Goal: Communication & Community: Ask a question

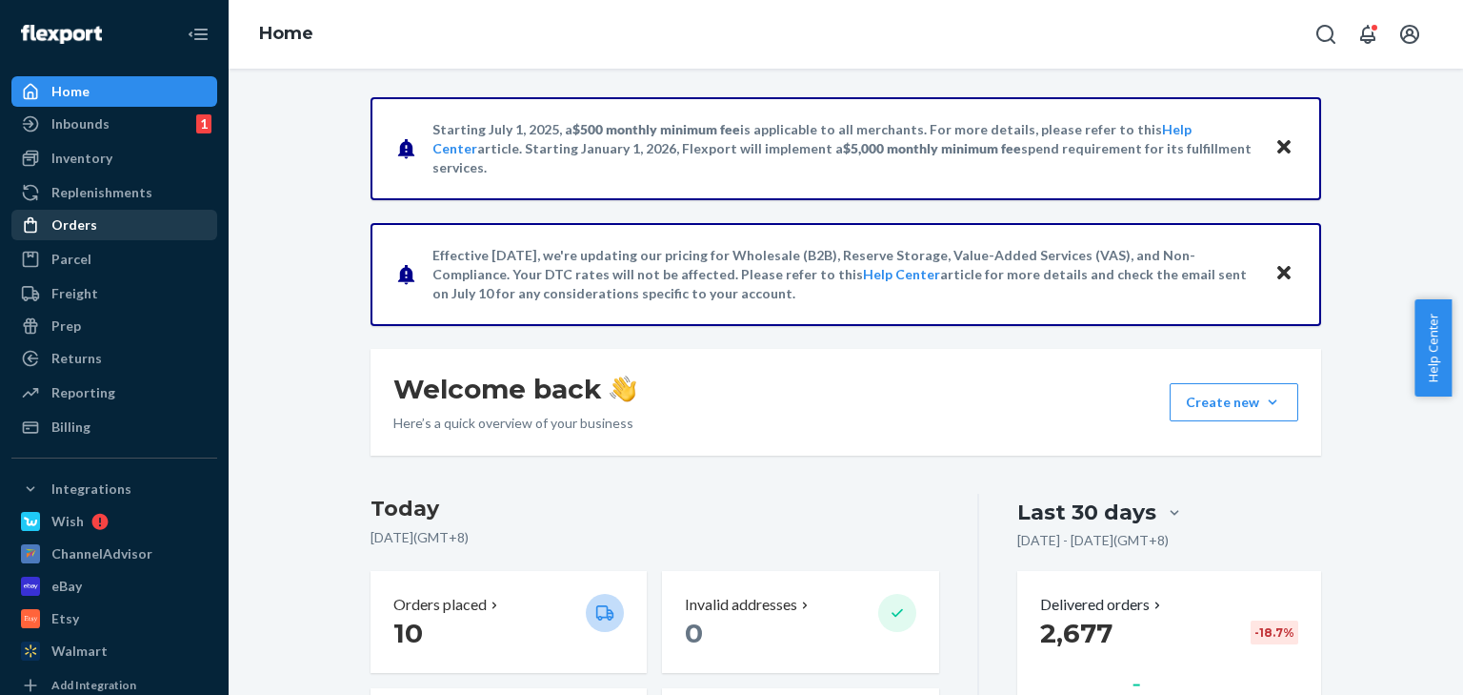
click at [95, 232] on div "Orders" at bounding box center [114, 224] width 202 height 27
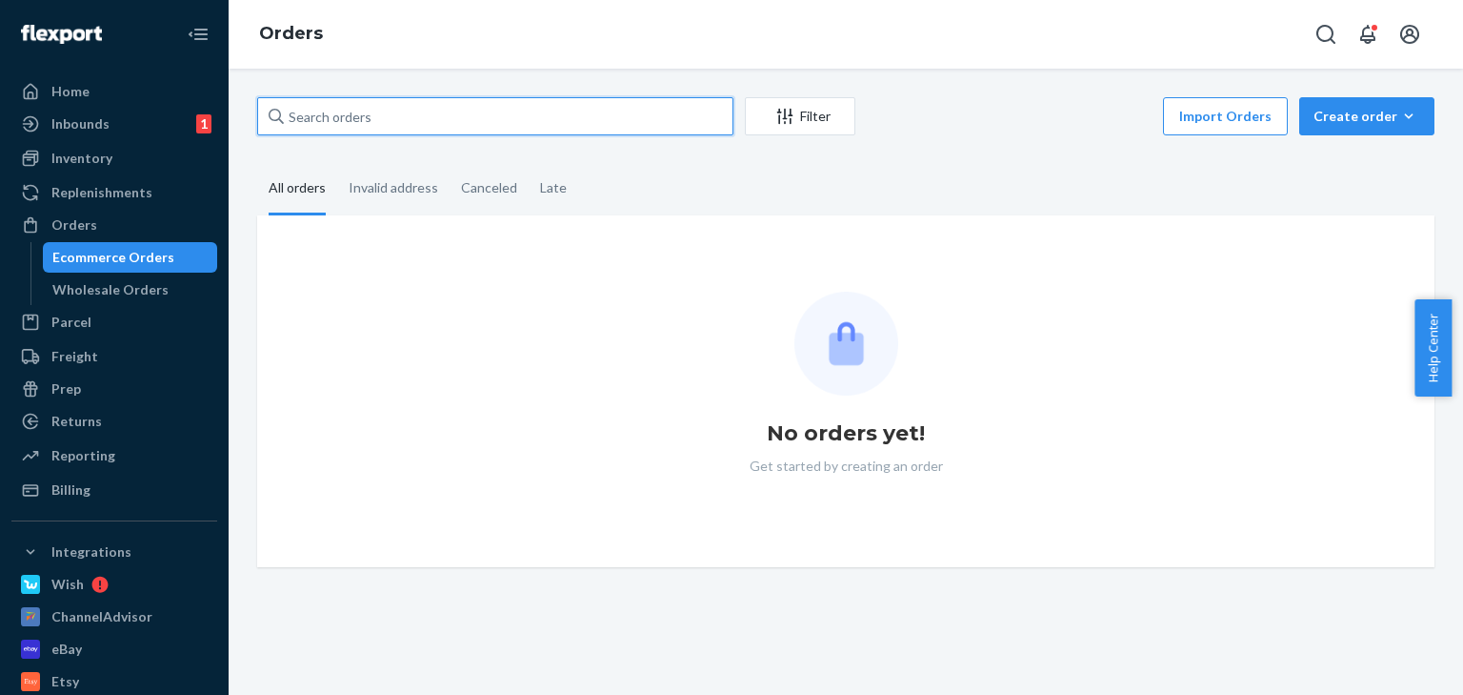
click at [343, 118] on input "text" at bounding box center [495, 116] width 476 height 38
paste input "129026692757091"
type input "129026692757091"
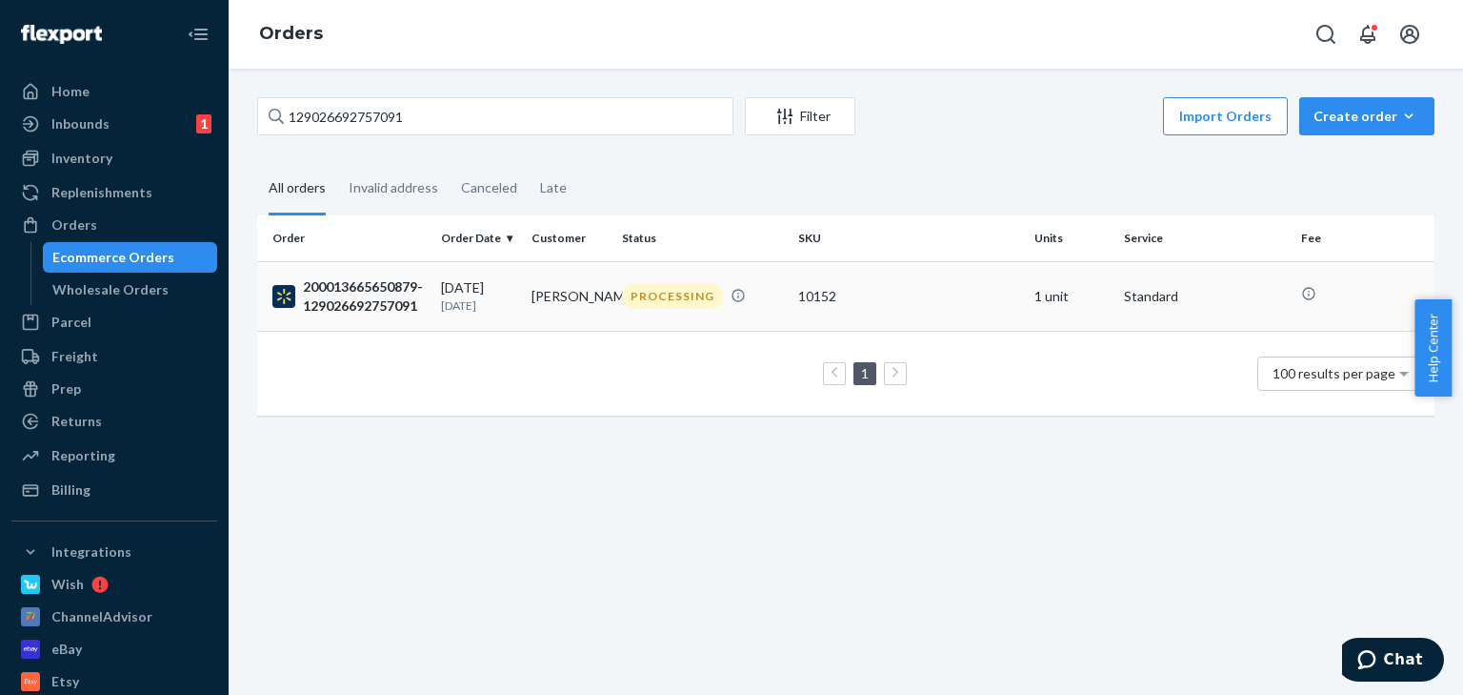
click at [355, 297] on div "200013665650879-129026692757091" at bounding box center [348, 296] width 153 height 38
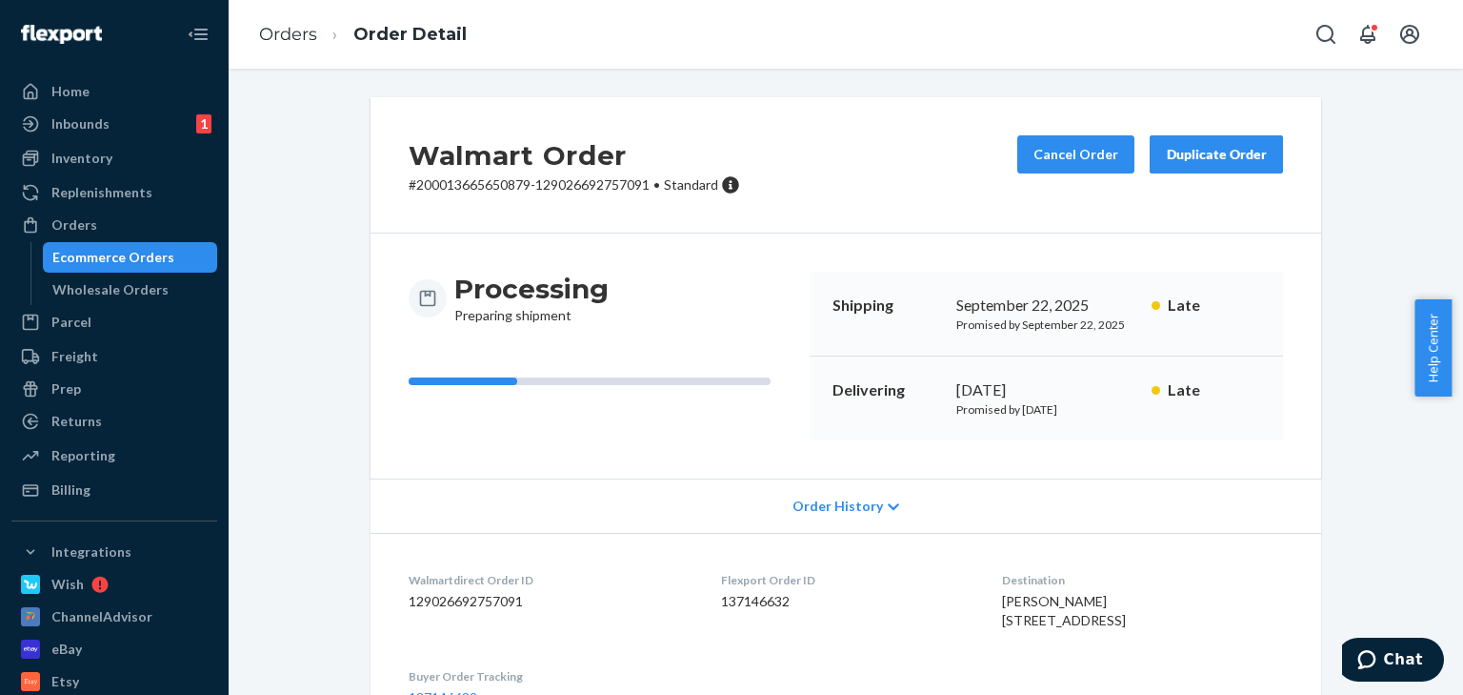
click at [876, 505] on div "Order History" at bounding box center [846, 505] width 951 height 54
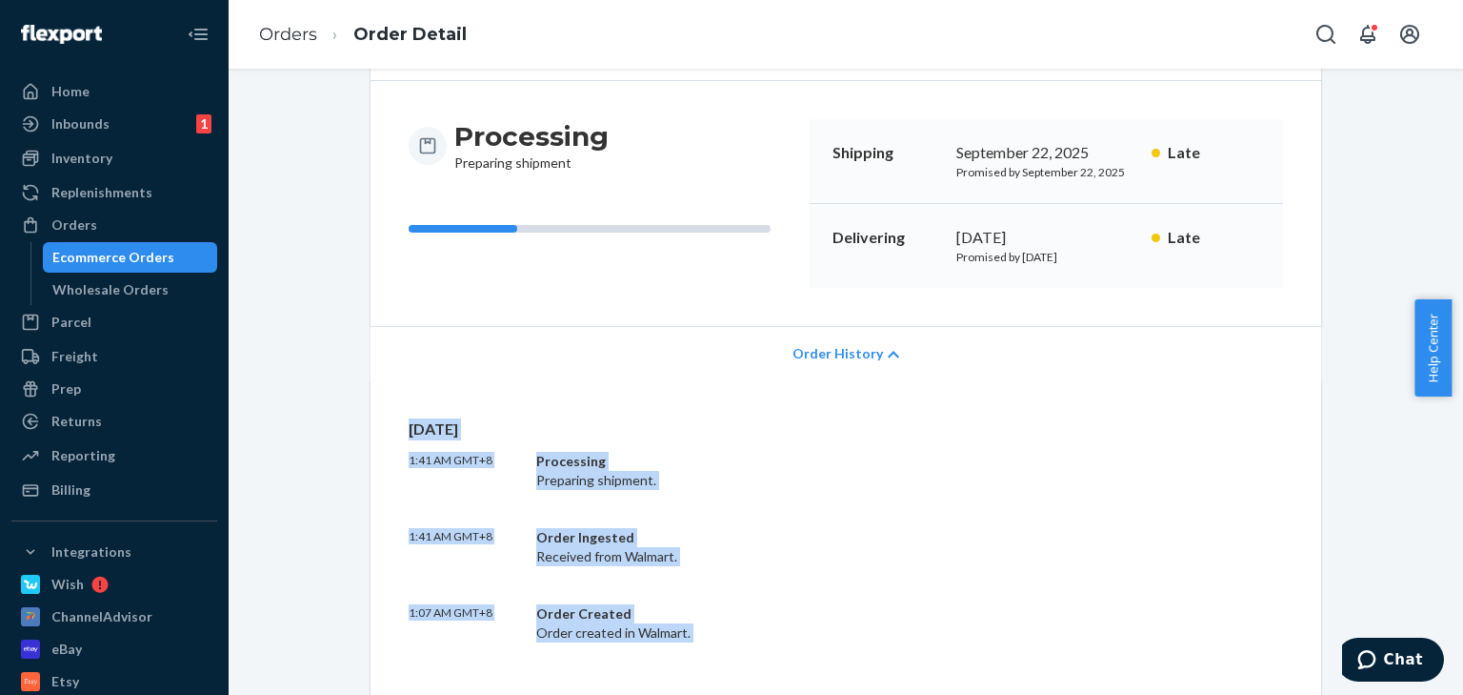
scroll to position [381, 0]
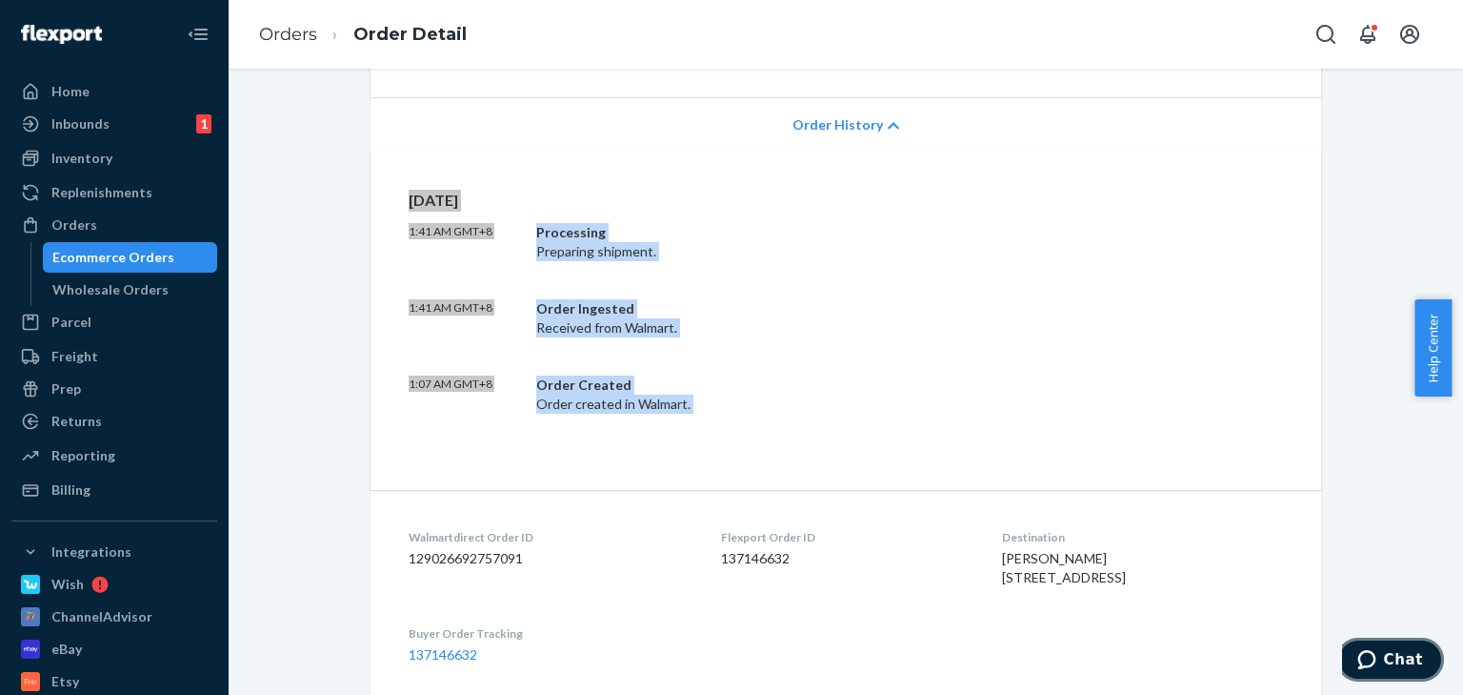
click at [1384, 668] on span "Chat" at bounding box center [1371, 659] width 27 height 19
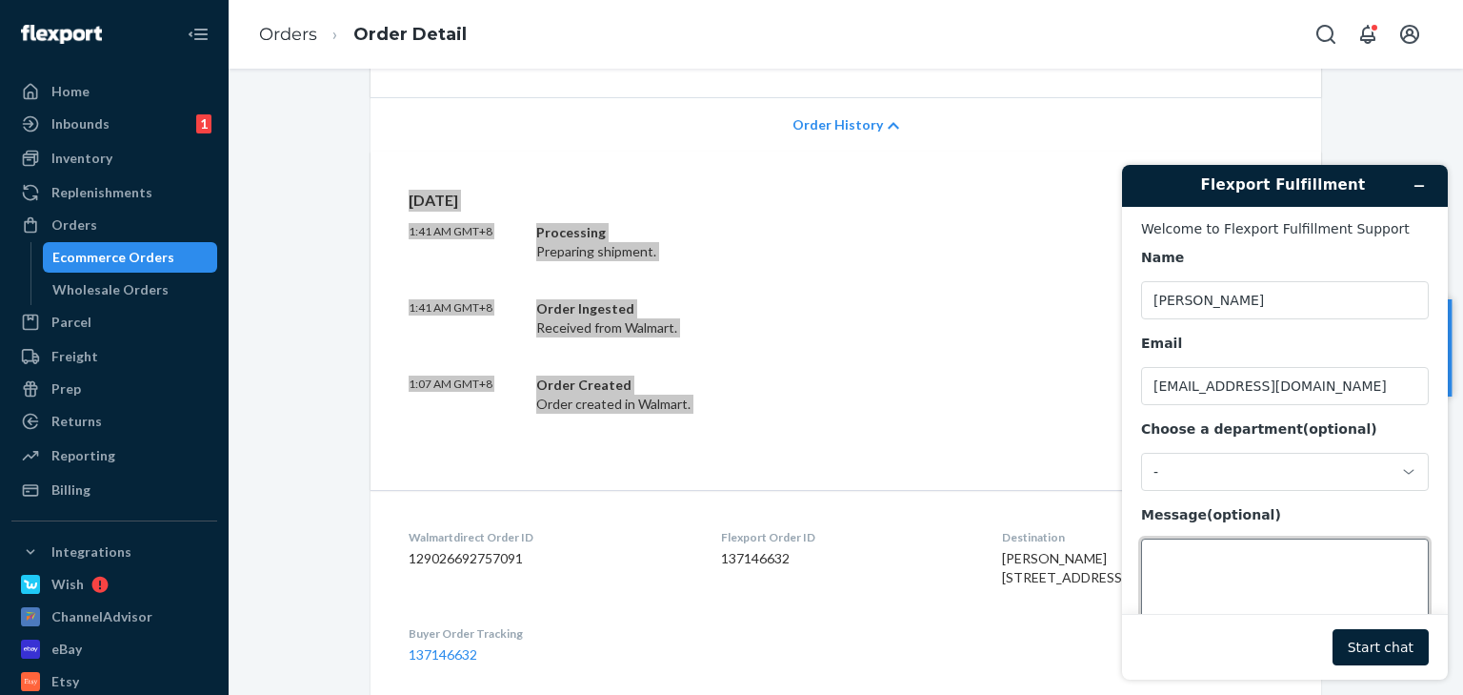
click at [1193, 563] on textarea "Message (optional)" at bounding box center [1285, 591] width 288 height 107
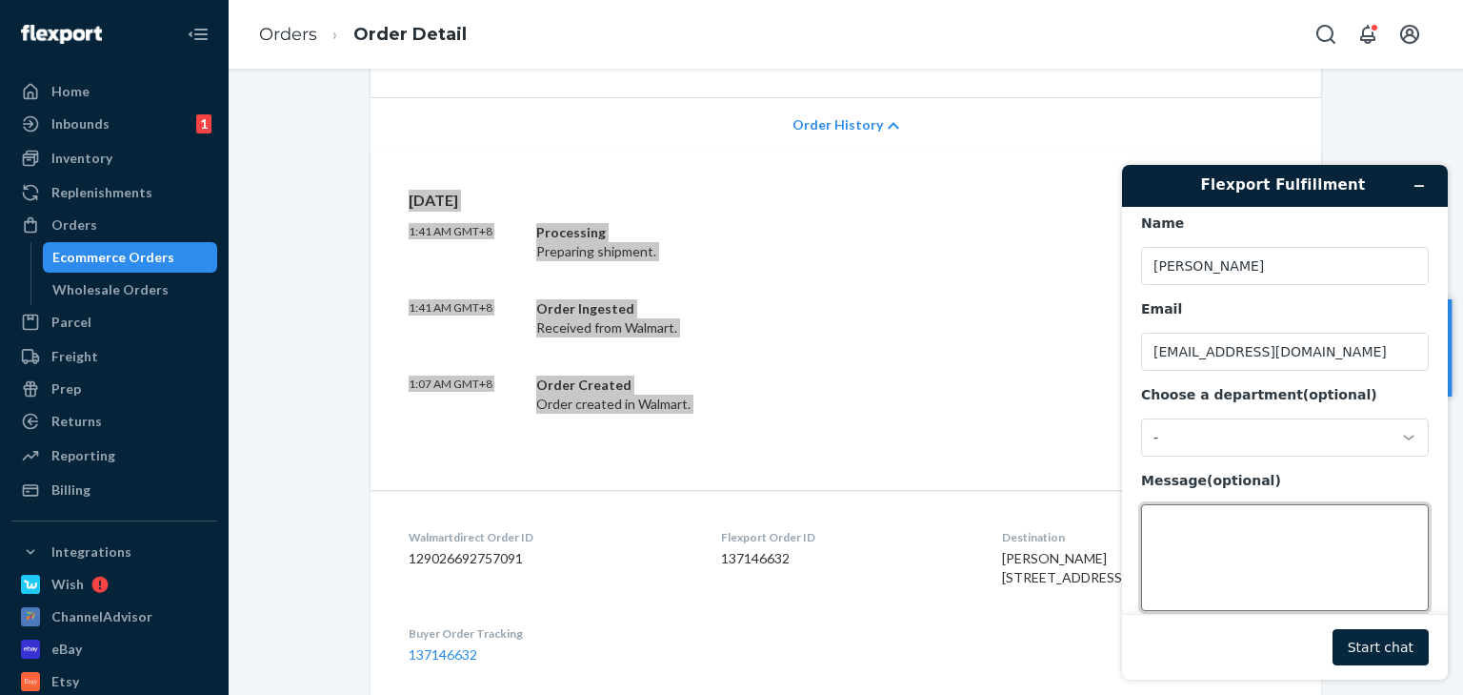
scroll to position [61, 0]
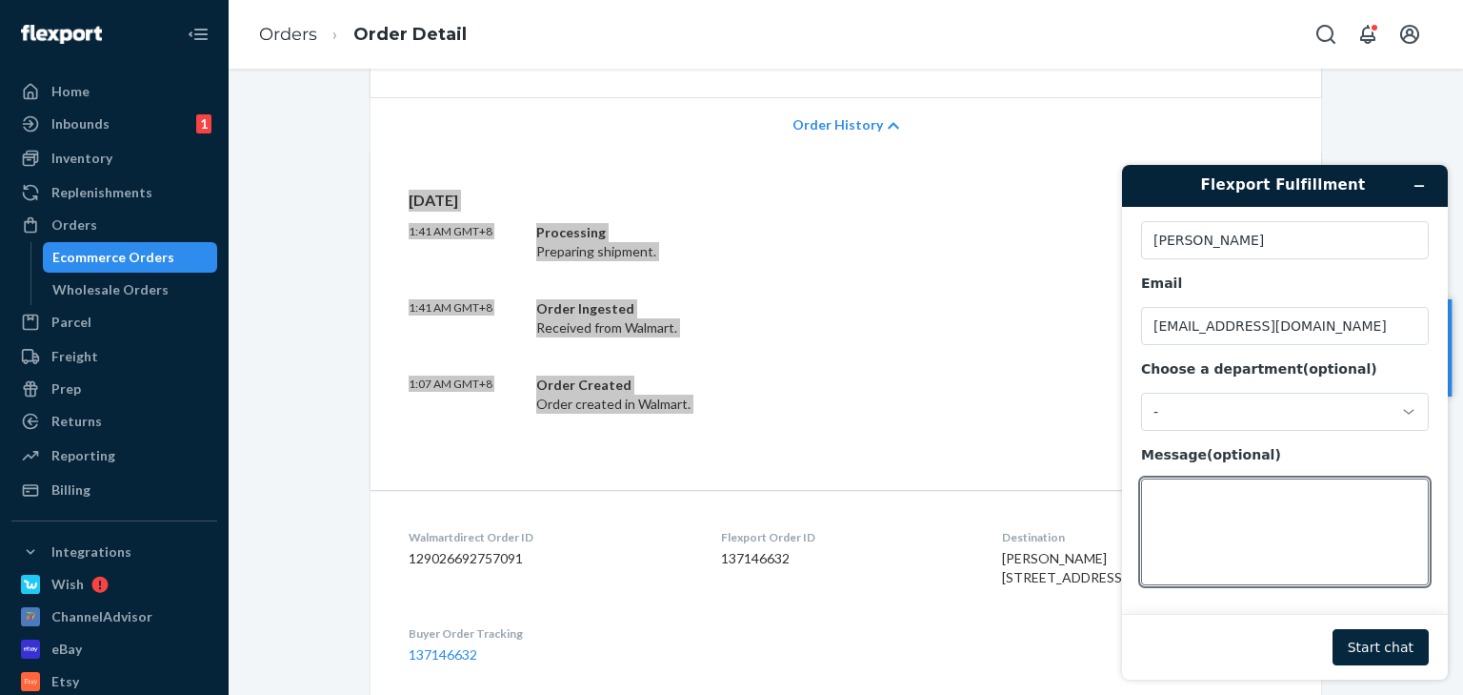
click at [1376, 638] on button "Start chat" at bounding box center [1381, 647] width 96 height 36
click at [1226, 533] on textarea "Message (optional)" at bounding box center [1285, 531] width 288 height 107
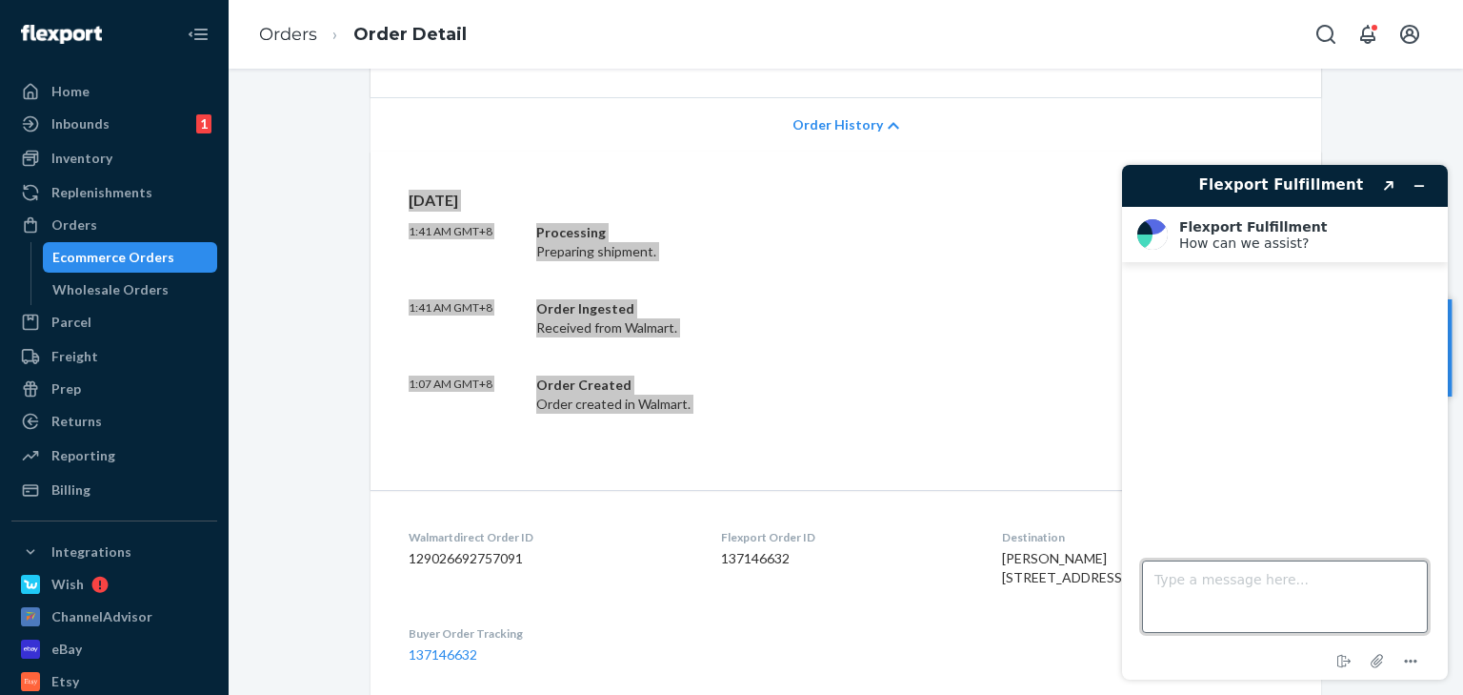
click at [1207, 603] on textarea "Type a message here..." at bounding box center [1285, 596] width 286 height 72
type textarea "Hi"
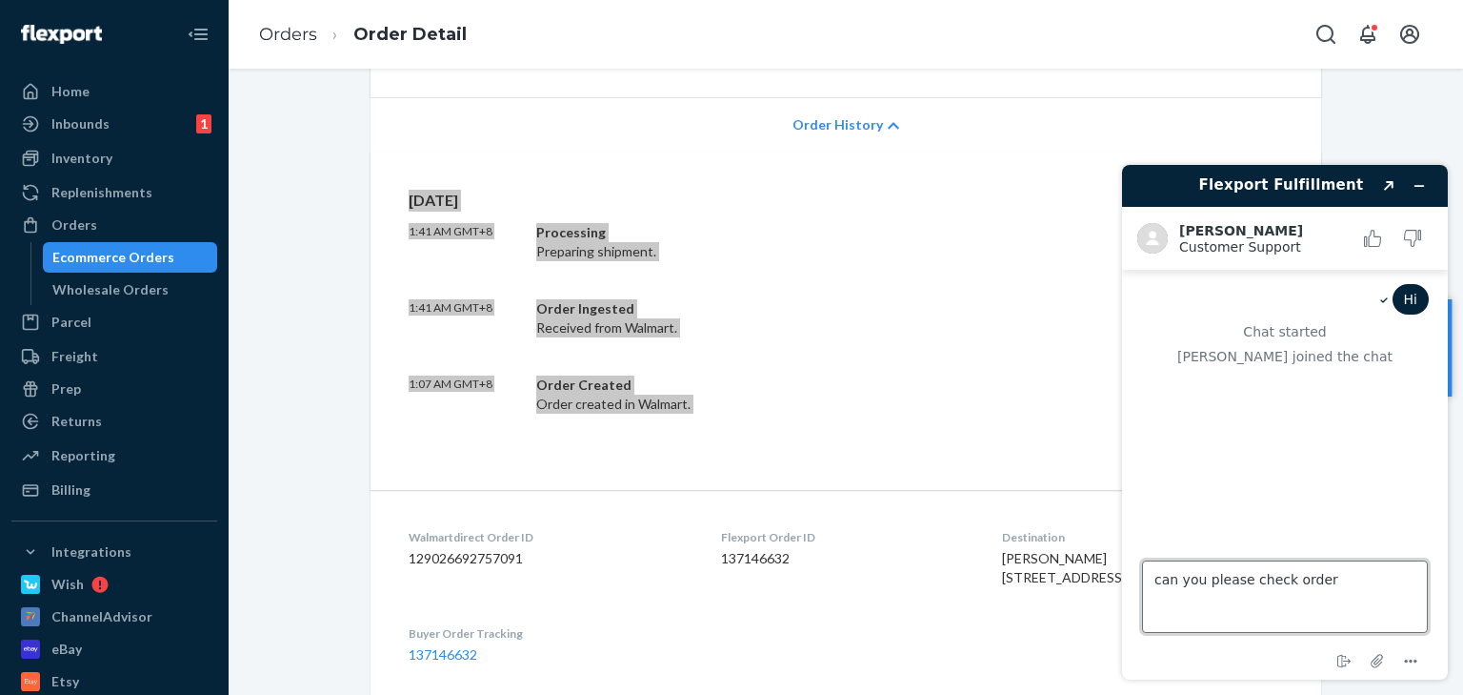
paste textarea "200013665650879"
type textarea "can you please check order 200013665650879 ship status"
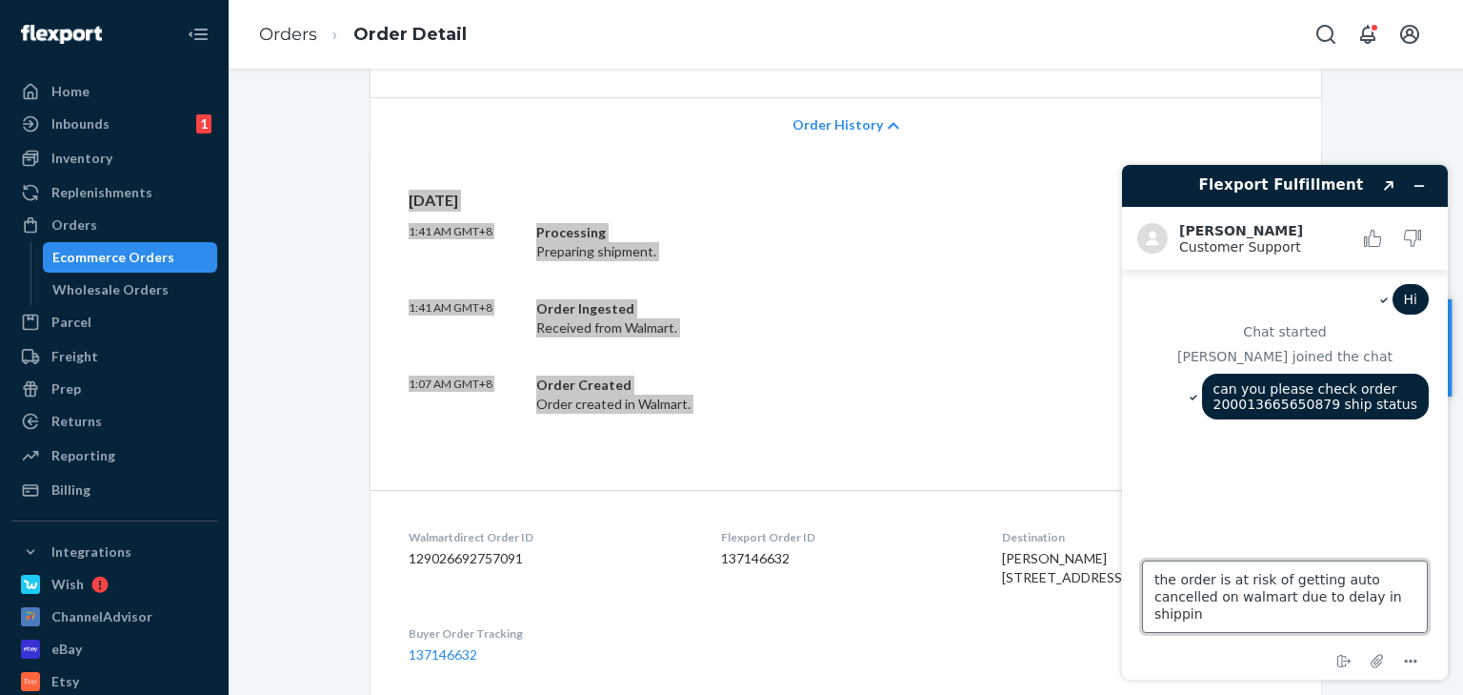
type textarea "the order is at risk of getting auto cancelled on walmart due to delay in shipp…"
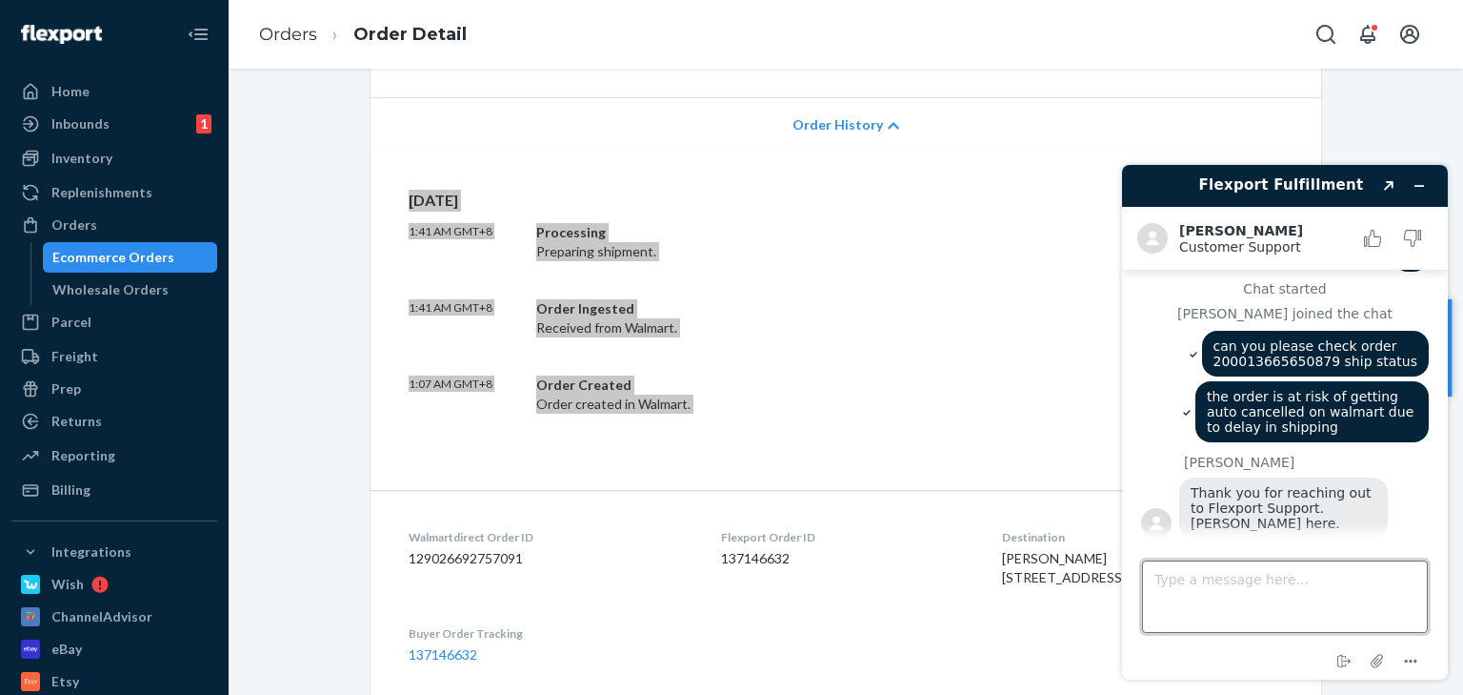
scroll to position [94, 0]
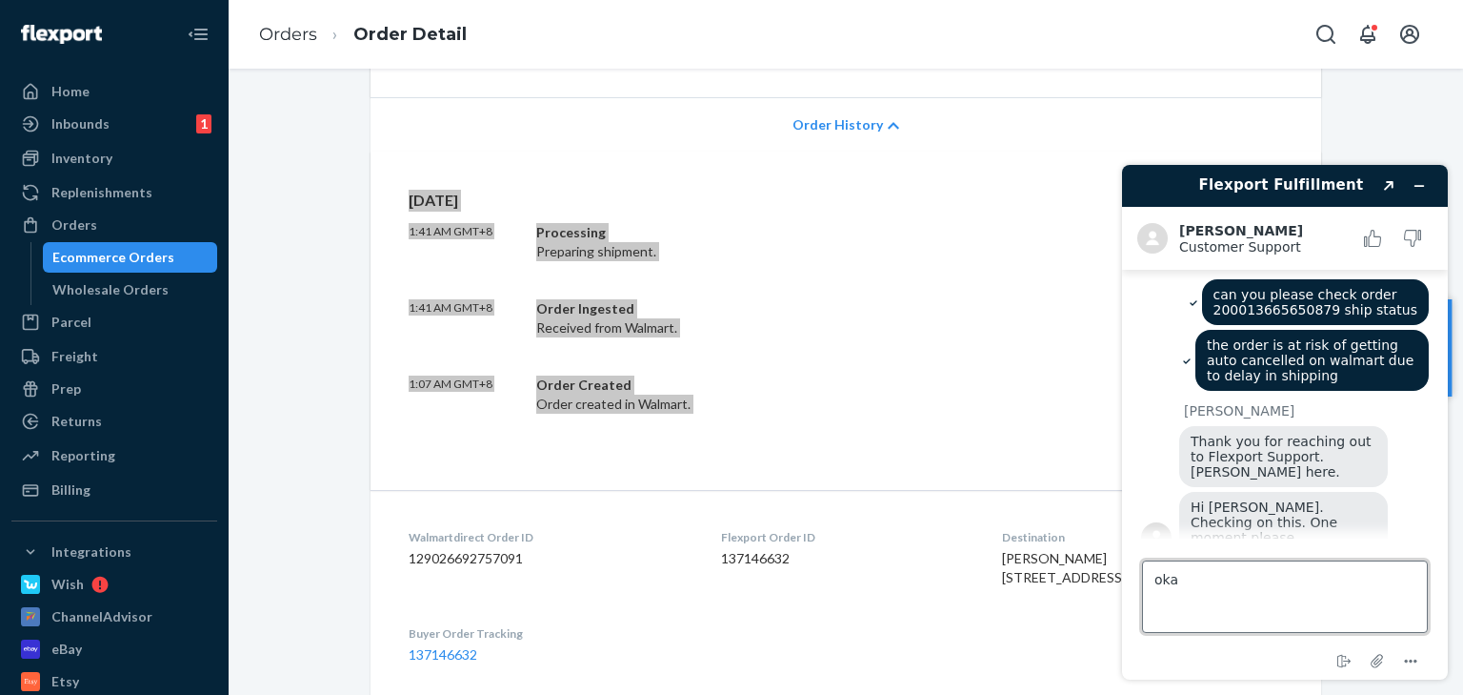
type textarea "okay"
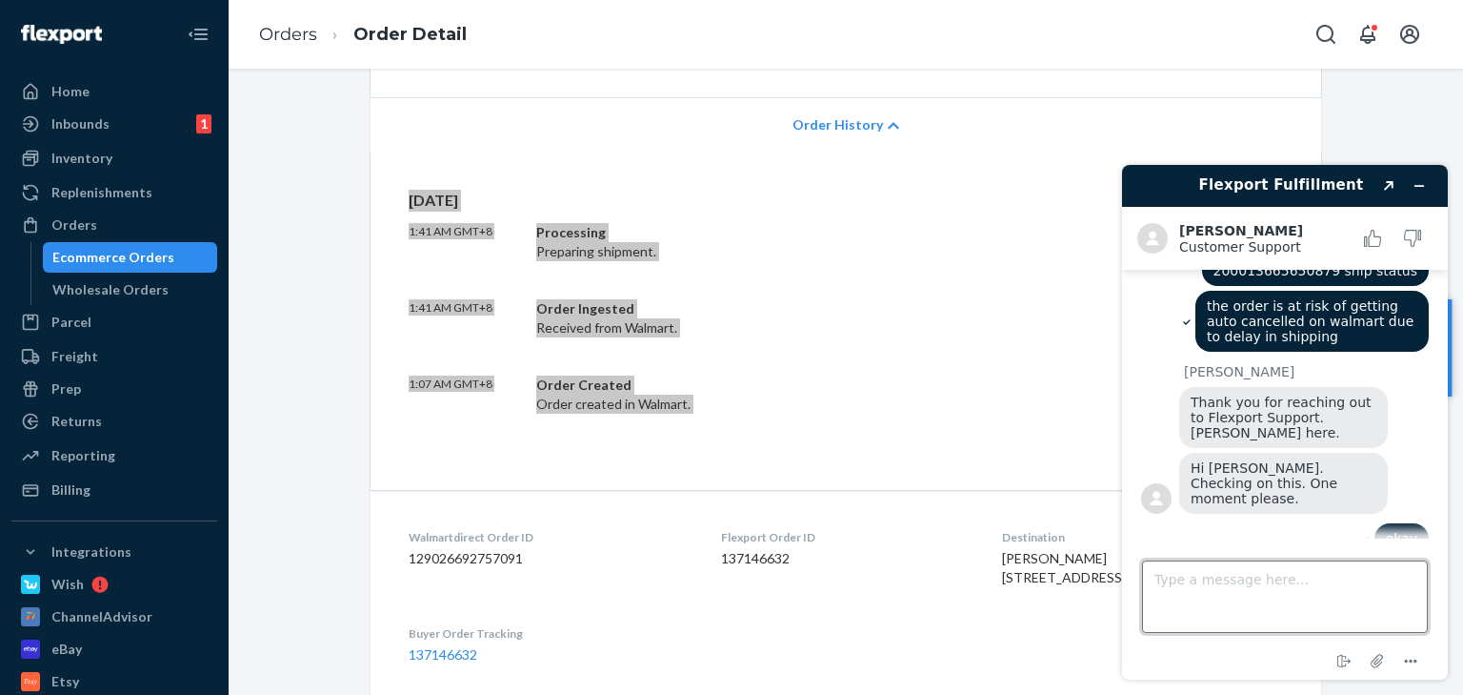
scroll to position [278, 0]
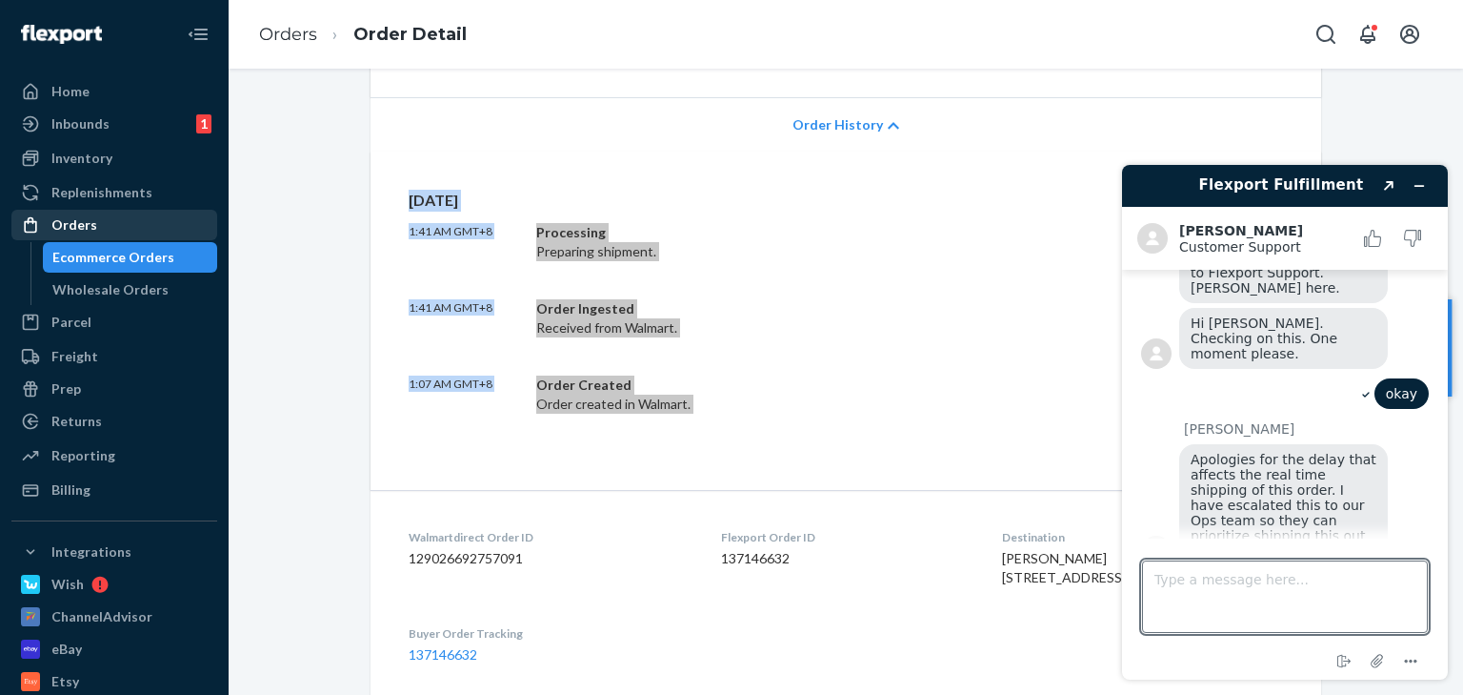
drag, startPoint x: 97, startPoint y: 227, endPoint x: 126, endPoint y: 223, distance: 28.8
click at [97, 227] on div "Orders" at bounding box center [114, 224] width 202 height 27
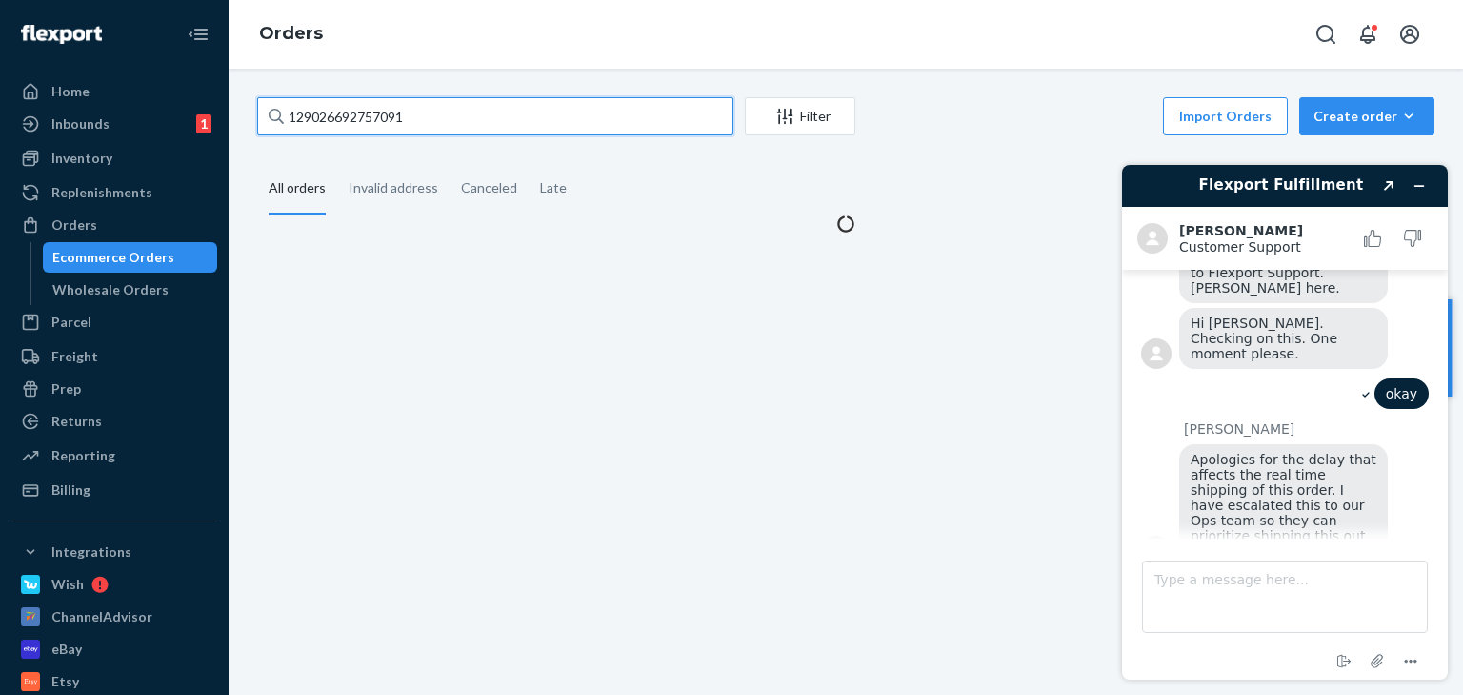
drag, startPoint x: 138, startPoint y: 111, endPoint x: 0, endPoint y: 97, distance: 138.8
click at [0, 111] on div "Home Inbounds 1 Shipping Plans Problems 1 Inventory Products Replenishments Ord…" at bounding box center [731, 347] width 1463 height 695
paste input "375585"
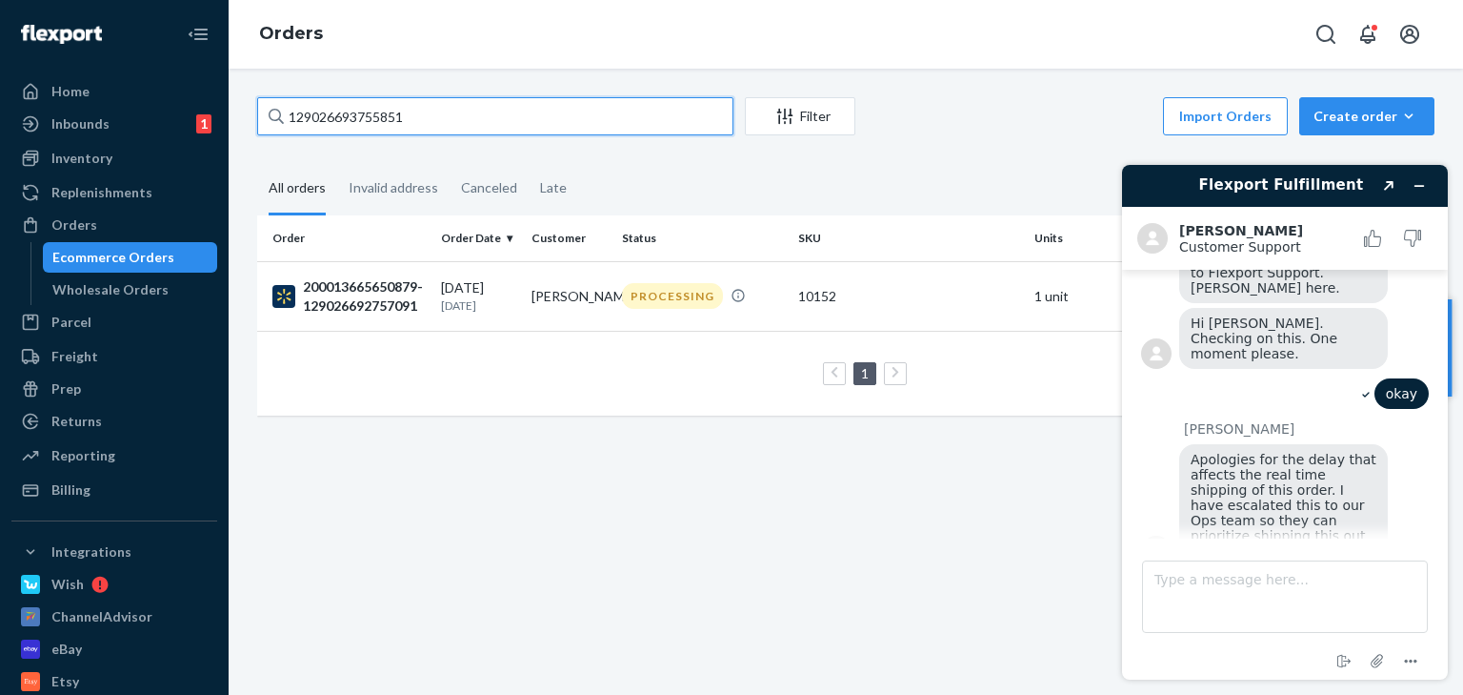
type input "129026693755851"
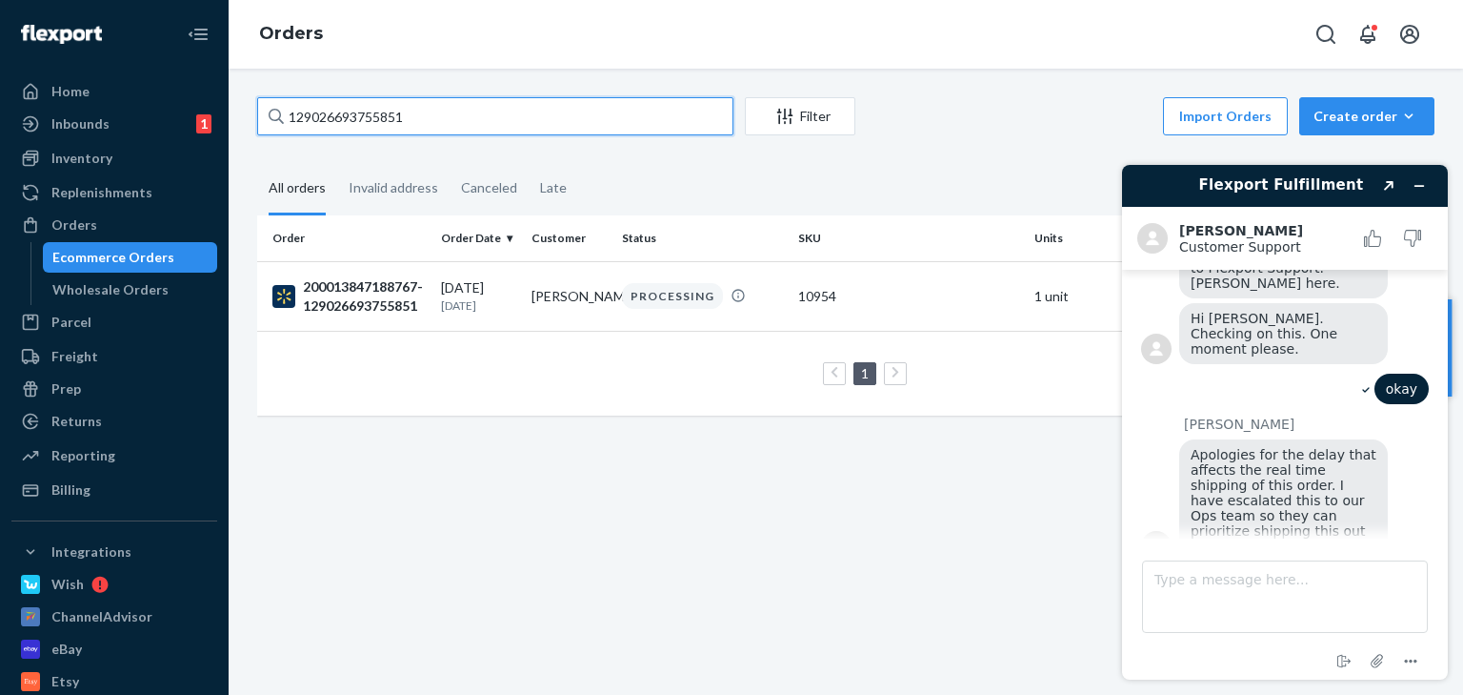
scroll to position [344, 0]
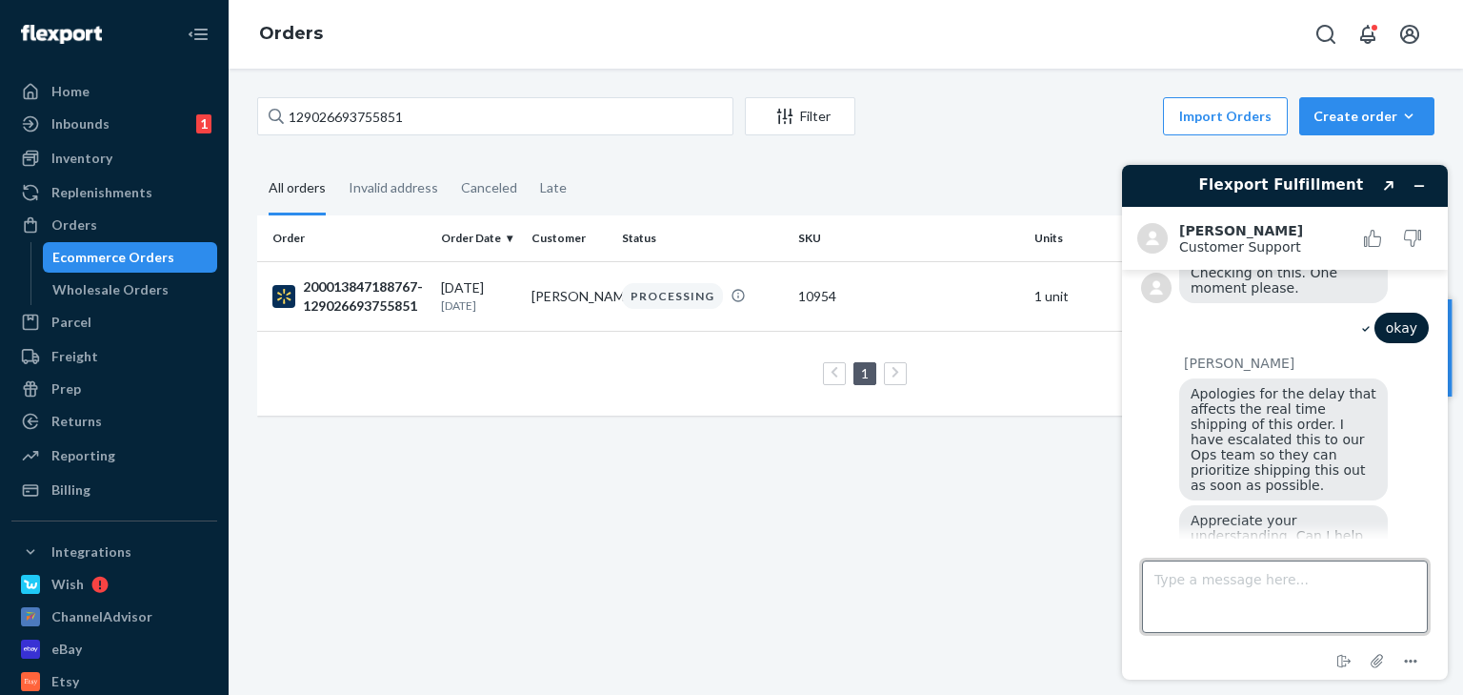
click at [1244, 620] on textarea "Type a message here..." at bounding box center [1285, 596] width 286 height 72
type textarea "okay"
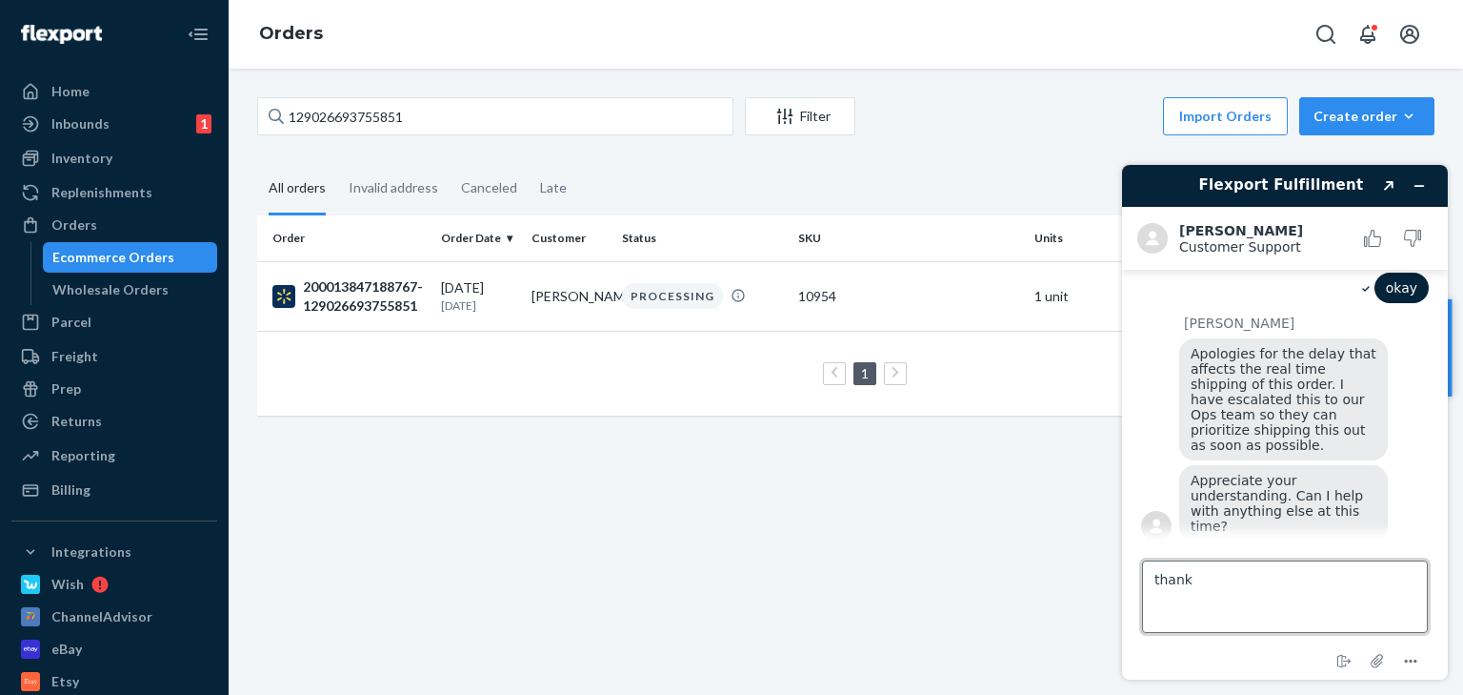
type textarea "thanks"
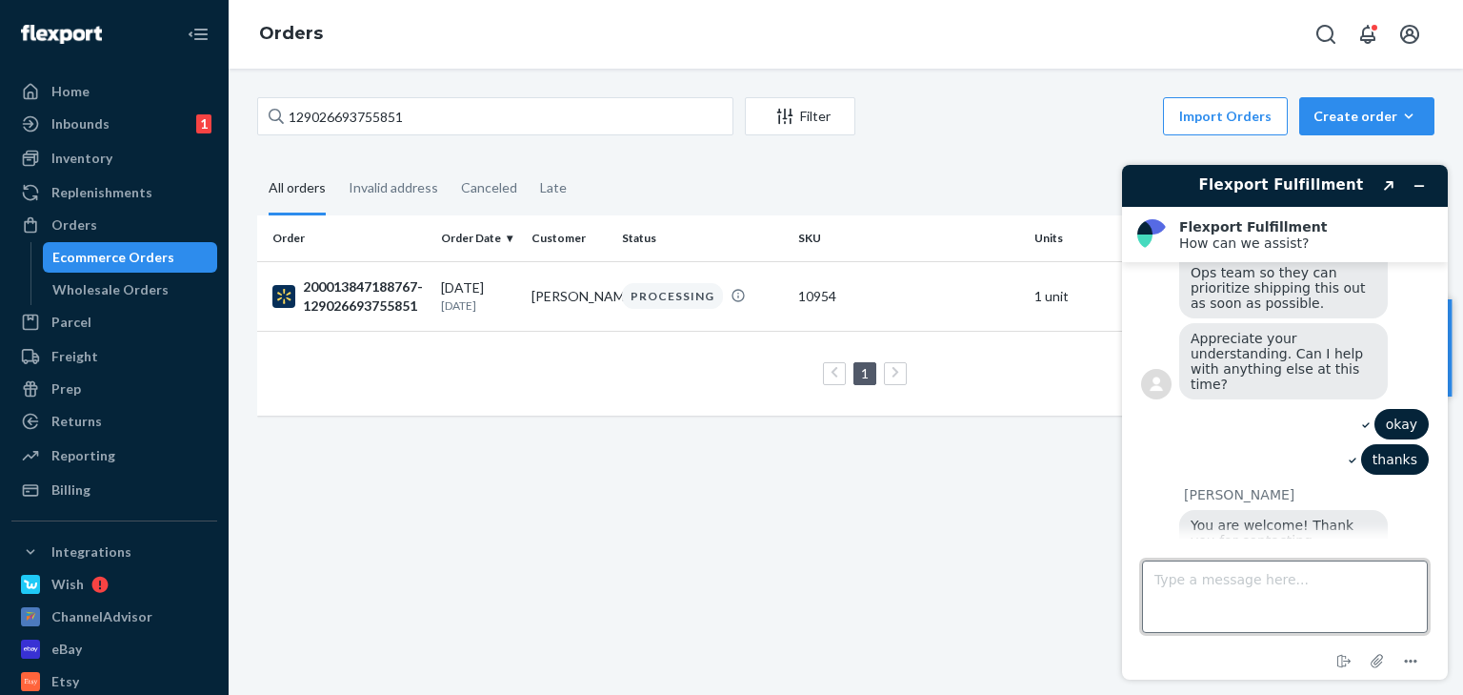
scroll to position [610, 0]
